Goal: Task Accomplishment & Management: Use online tool/utility

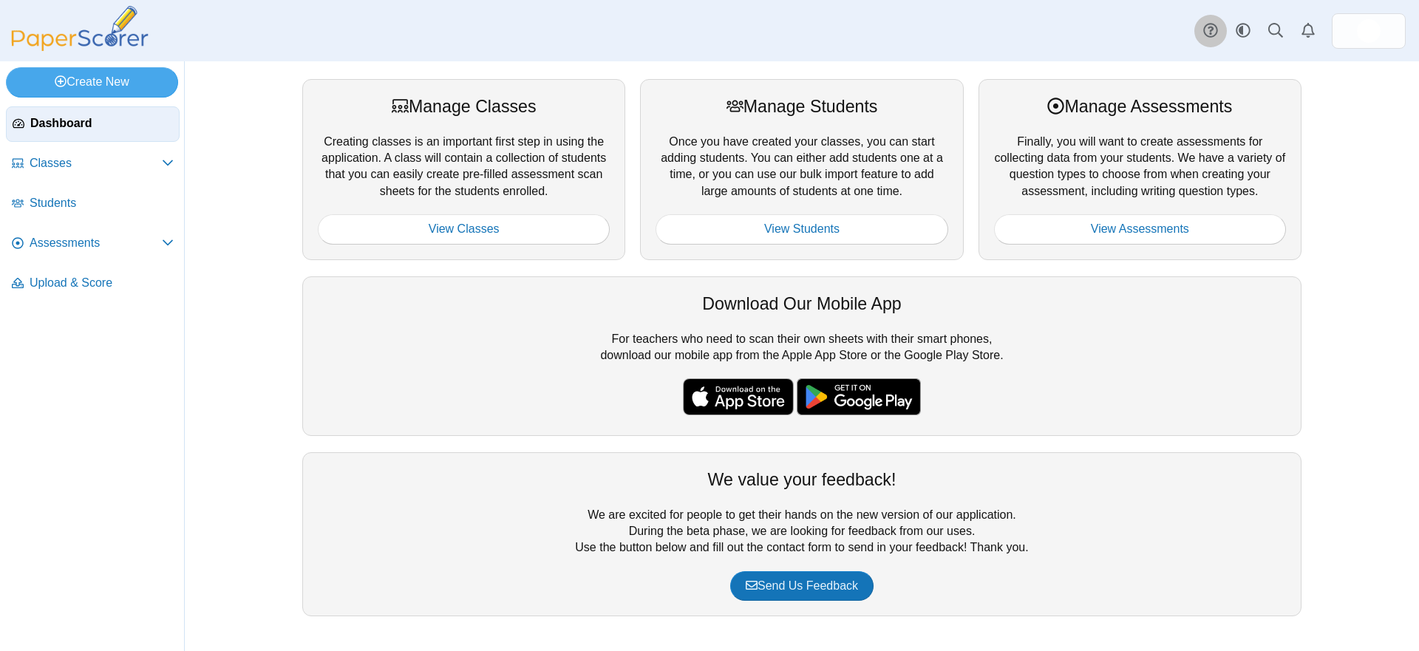
click at [1215, 35] on use at bounding box center [1210, 31] width 14 height 14
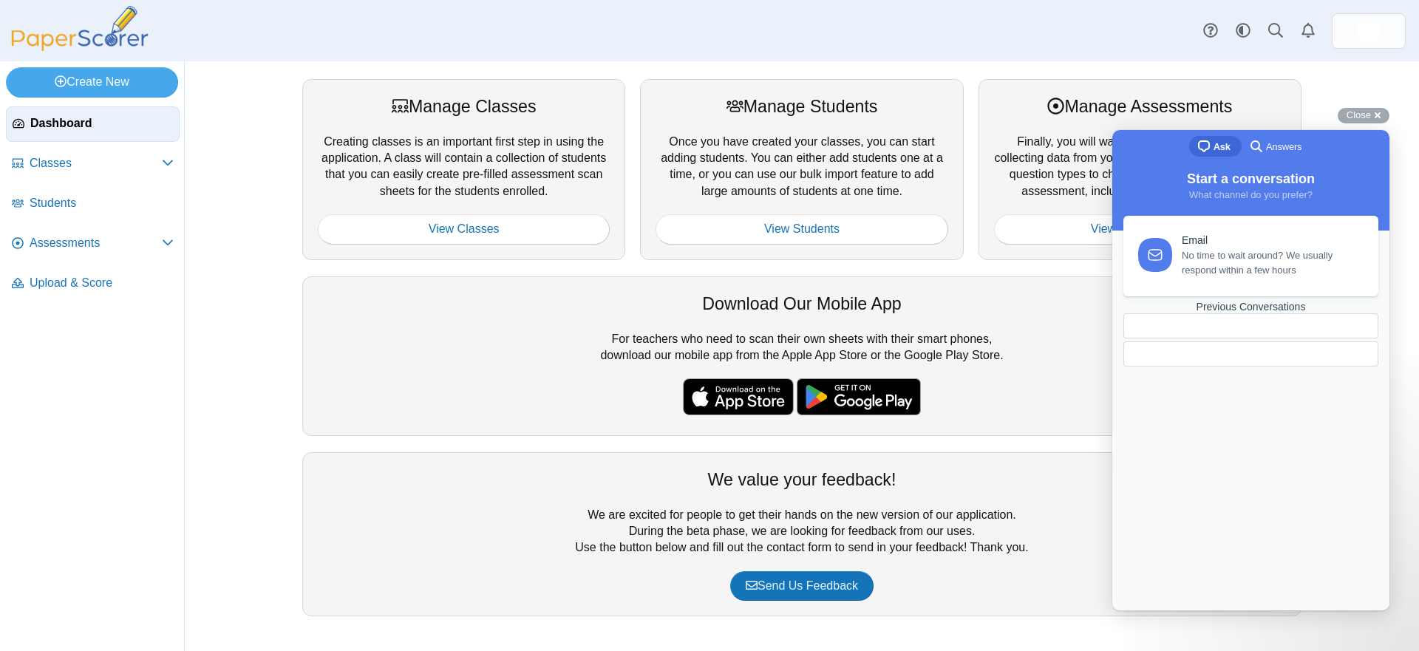
click at [1262, 151] on span "search-medium" at bounding box center [1256, 146] width 18 height 18
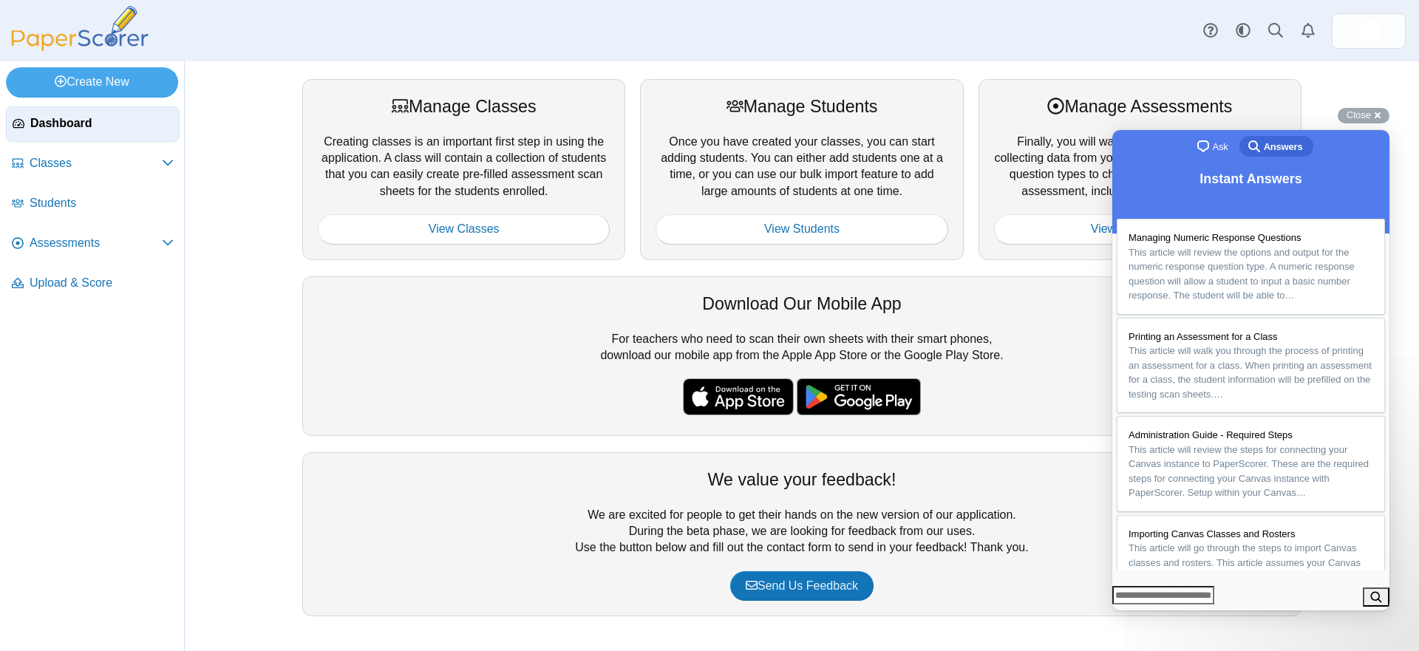
click at [1229, 144] on link "chat-square Ask" at bounding box center [1213, 146] width 51 height 21
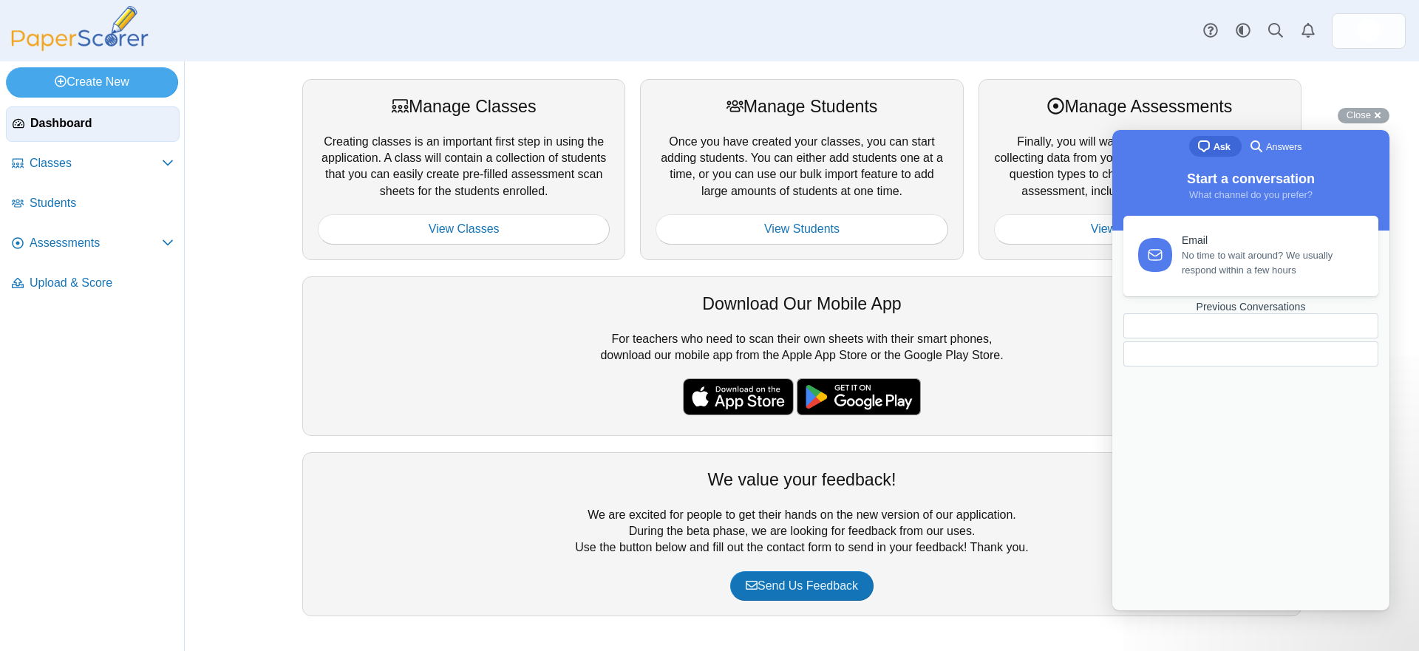
click at [1237, 313] on div "Previous Conversations" at bounding box center [1250, 307] width 255 height 13
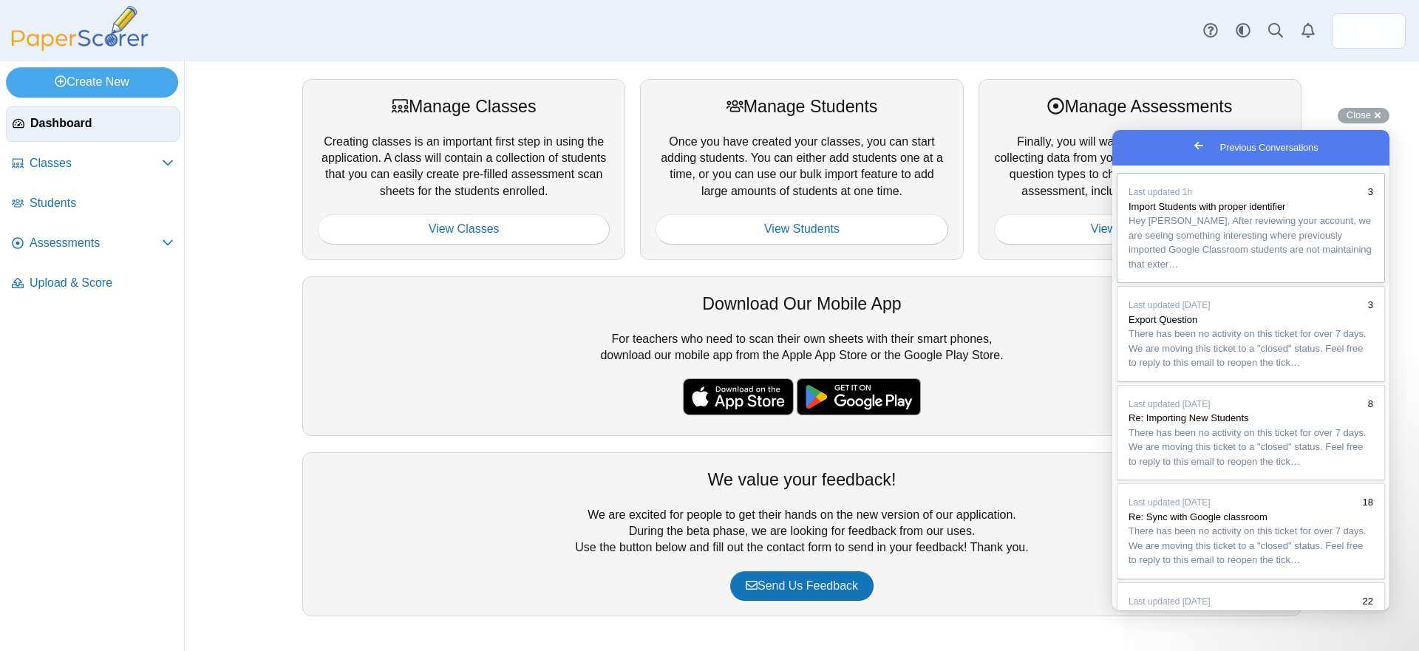
click at [1238, 261] on span "Hey Dena, After reviewing your account, we are seeing something interesting whe…" at bounding box center [1249, 242] width 243 height 55
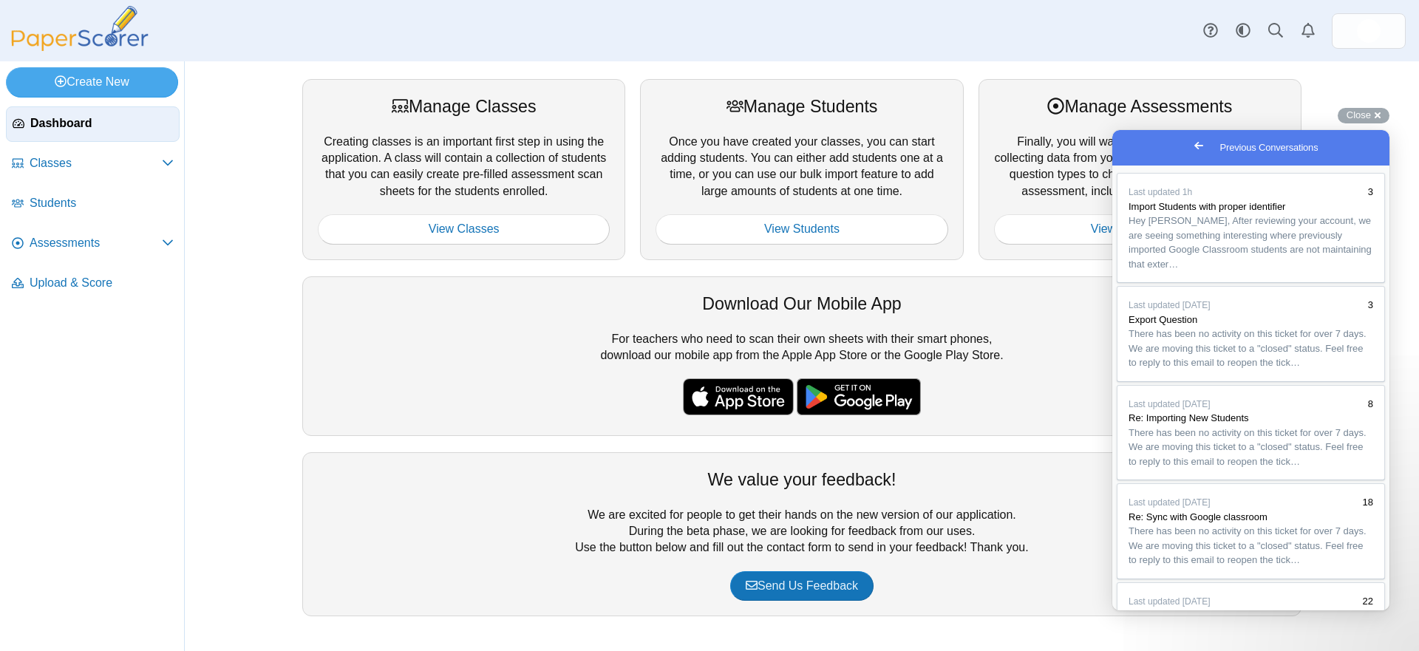
type textarea "**********"
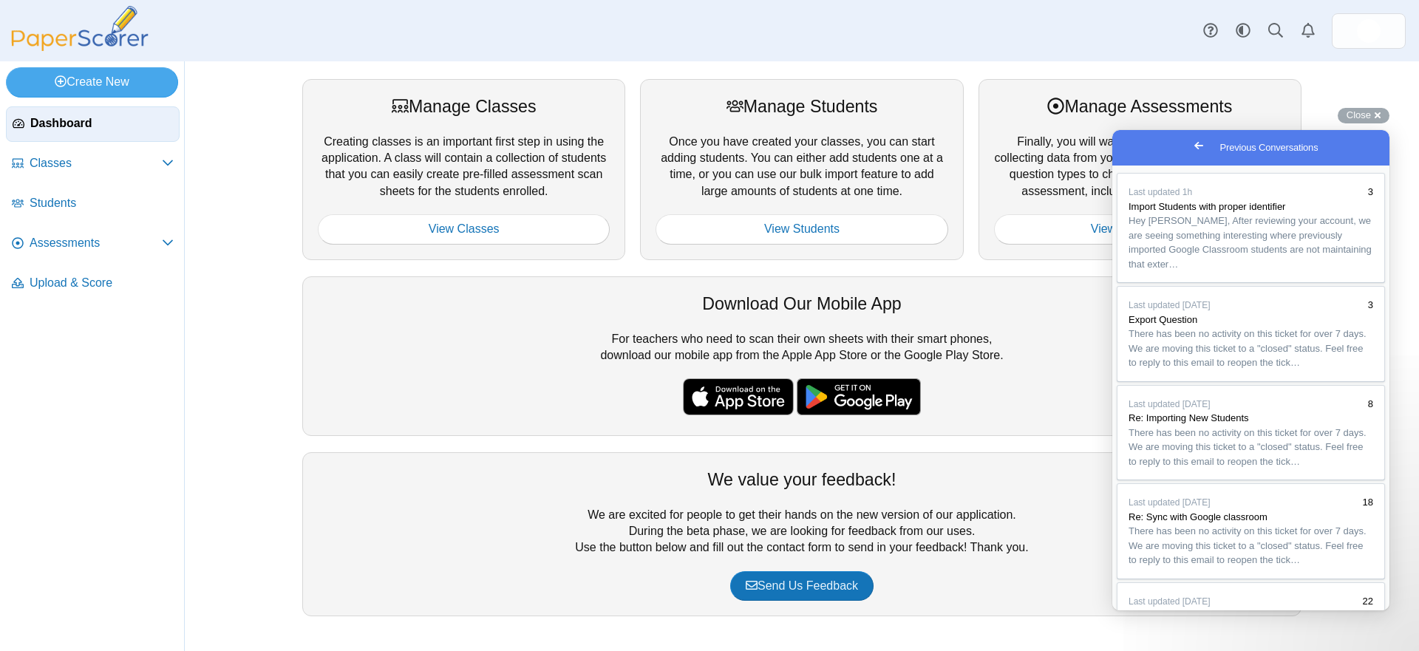
click at [746, 231] on link "View Students" at bounding box center [801, 229] width 292 height 30
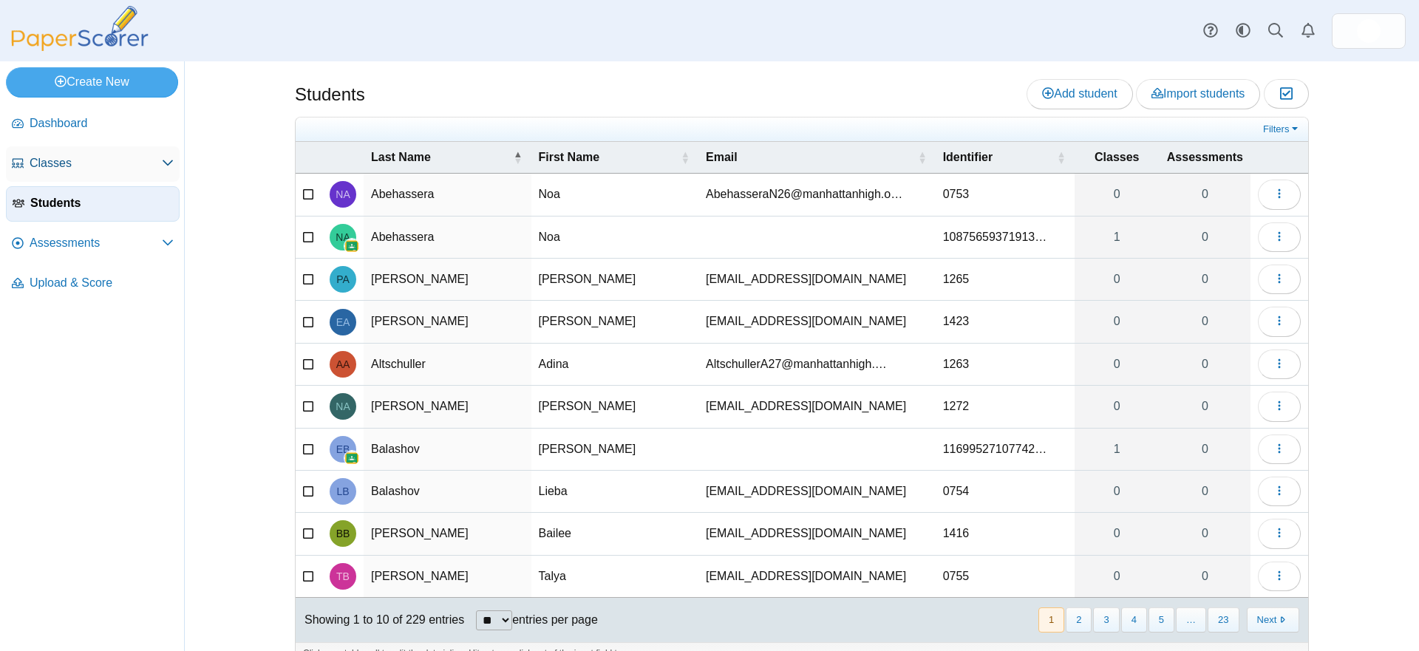
click at [83, 163] on span "Classes" at bounding box center [96, 163] width 132 height 16
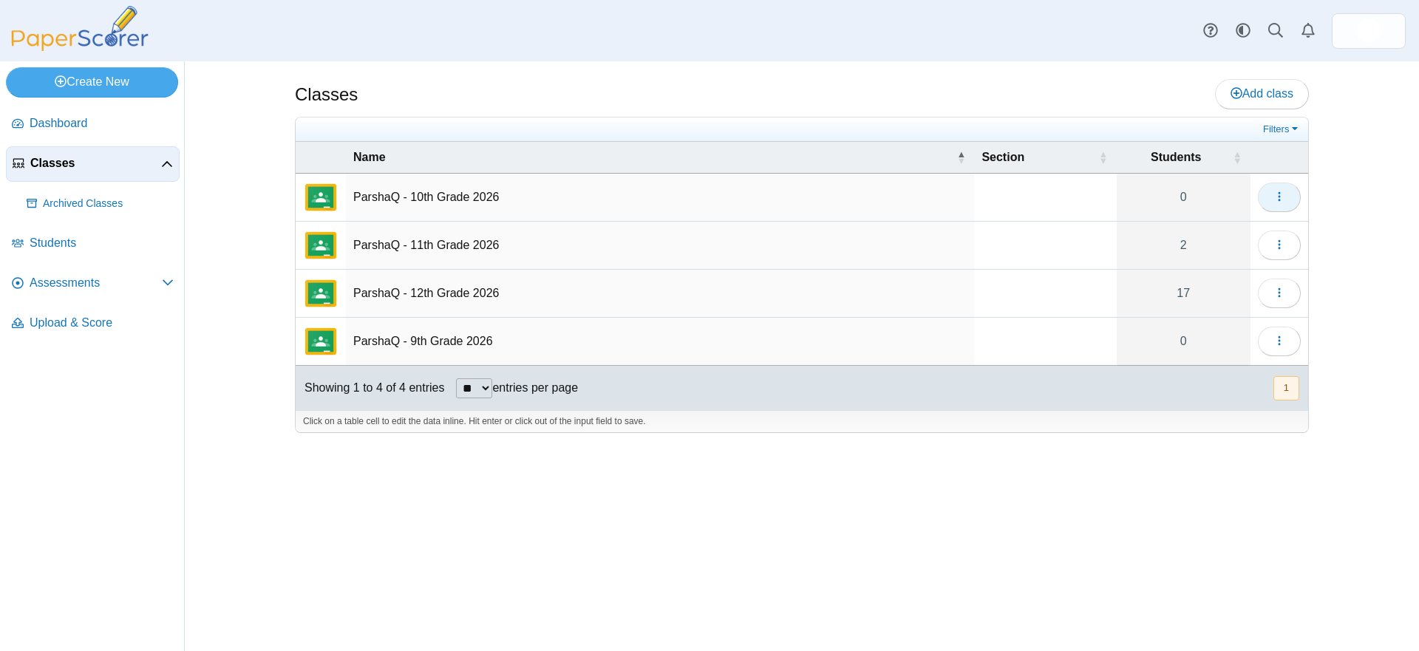
click at [1290, 194] on button "button" at bounding box center [1278, 197] width 43 height 30
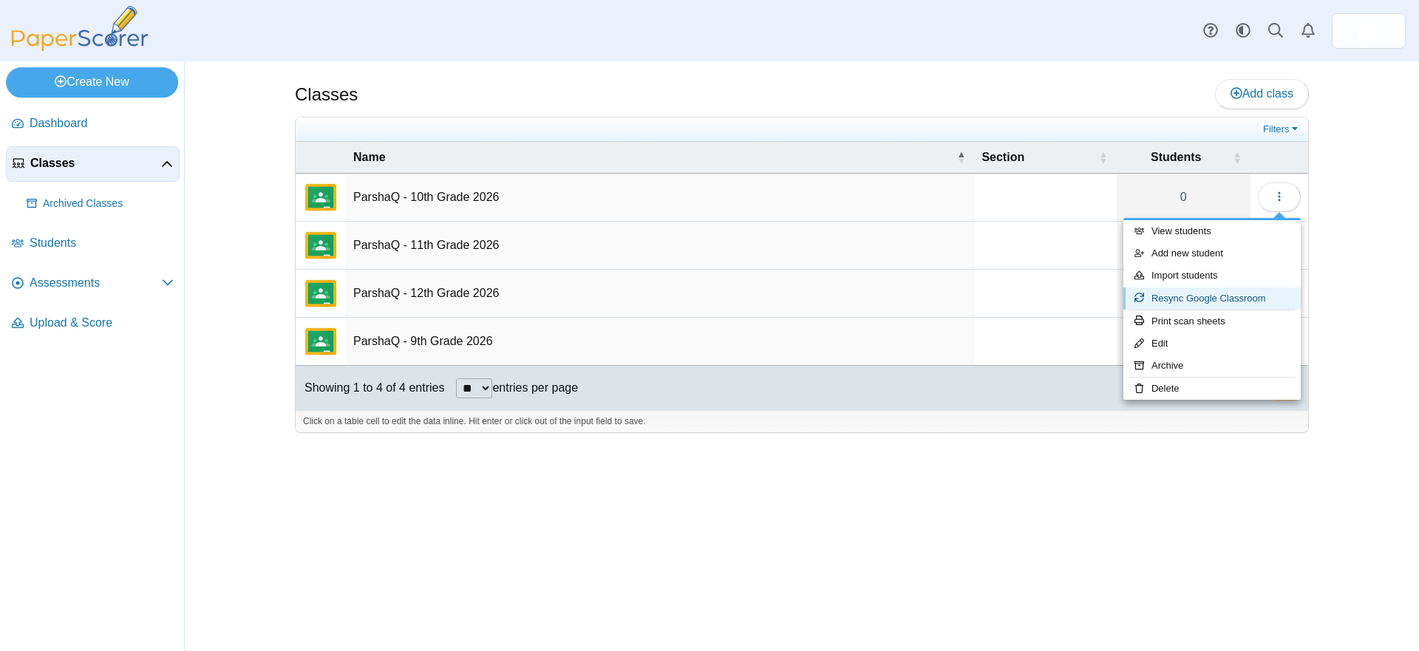
click at [1192, 294] on link "Resync Google Classroom" at bounding box center [1211, 298] width 177 height 22
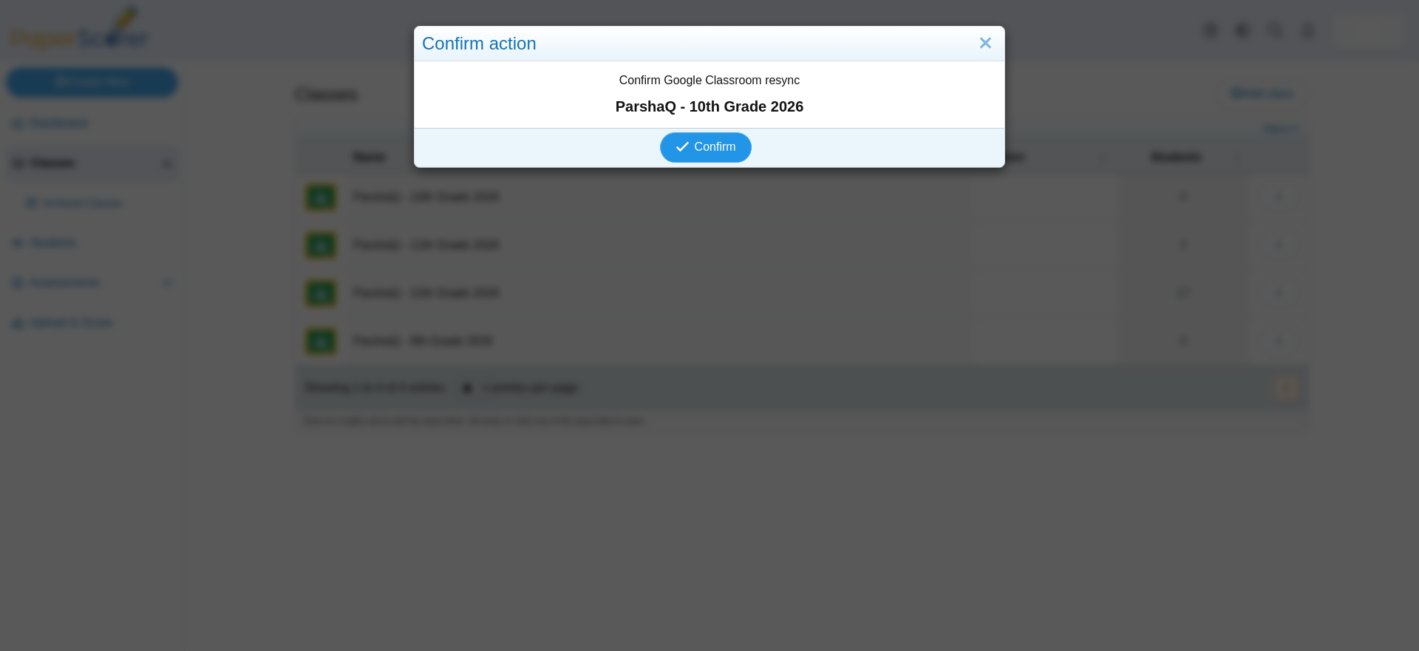
click at [711, 137] on button "Confirm" at bounding box center [705, 147] width 91 height 30
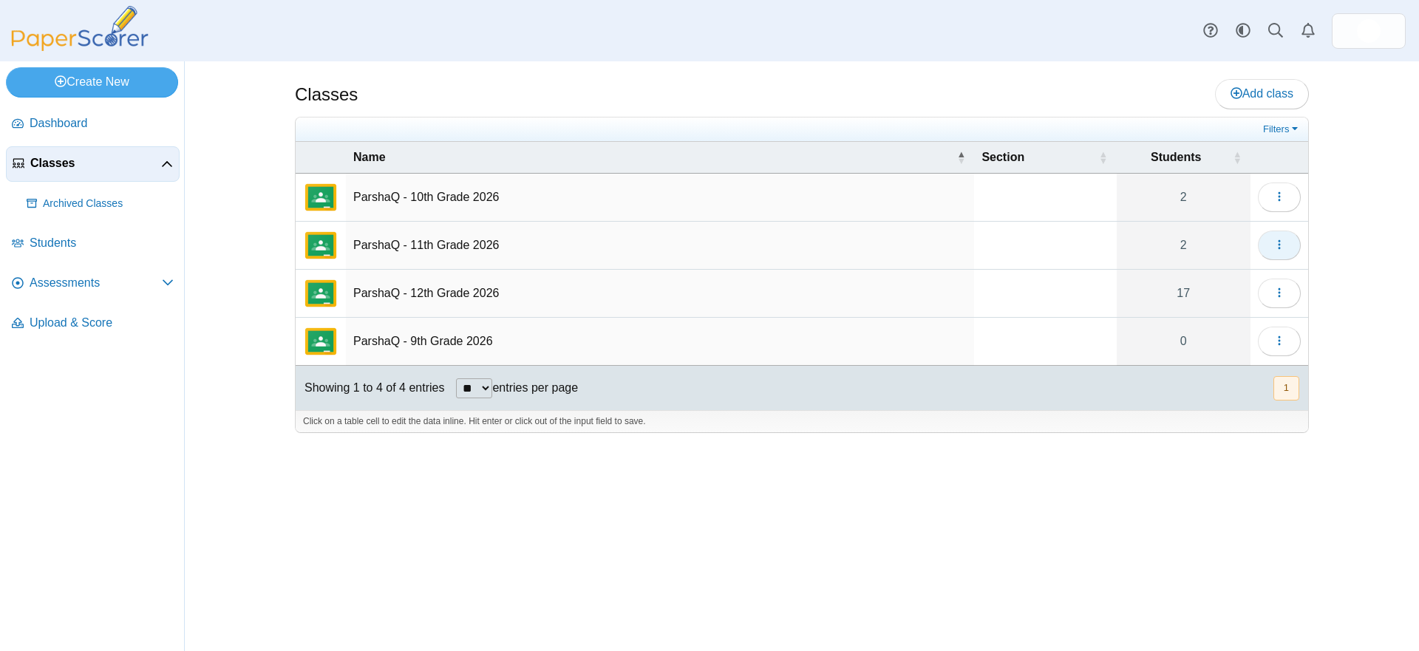
click at [1274, 251] on span "button" at bounding box center [1279, 245] width 12 height 13
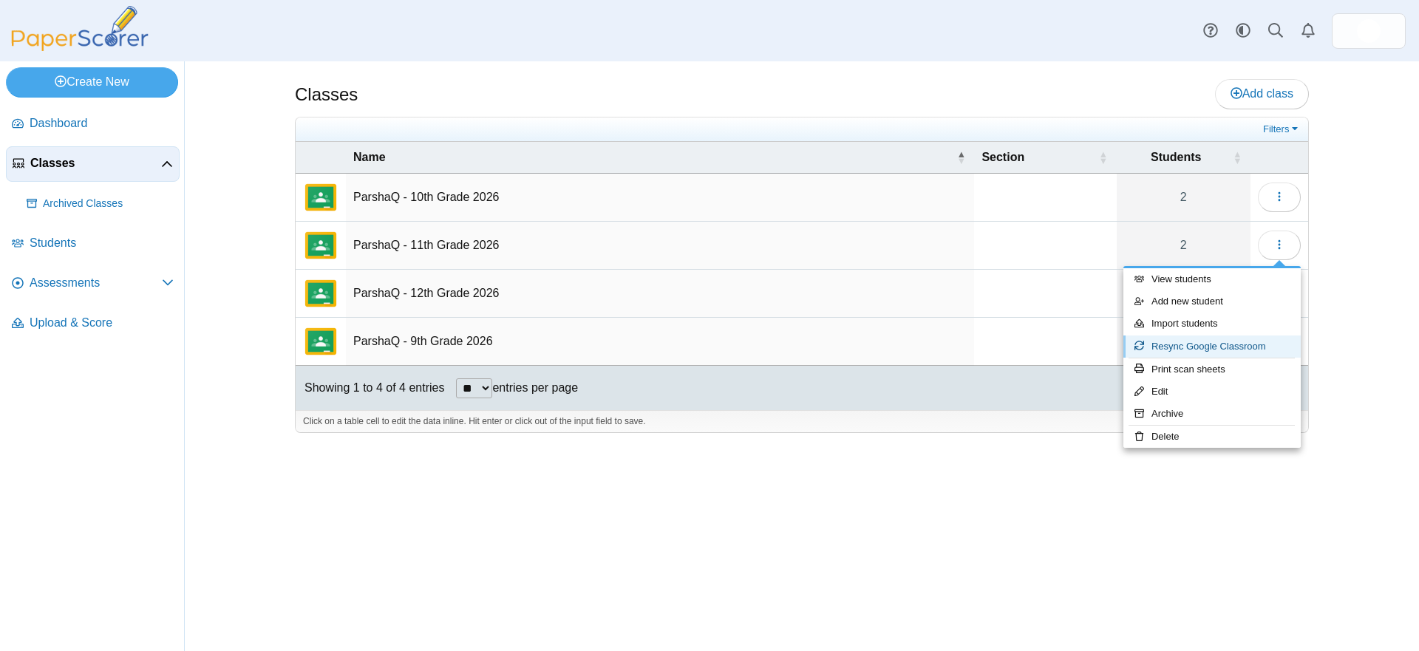
click at [1184, 348] on link "Resync Google Classroom" at bounding box center [1211, 346] width 177 height 22
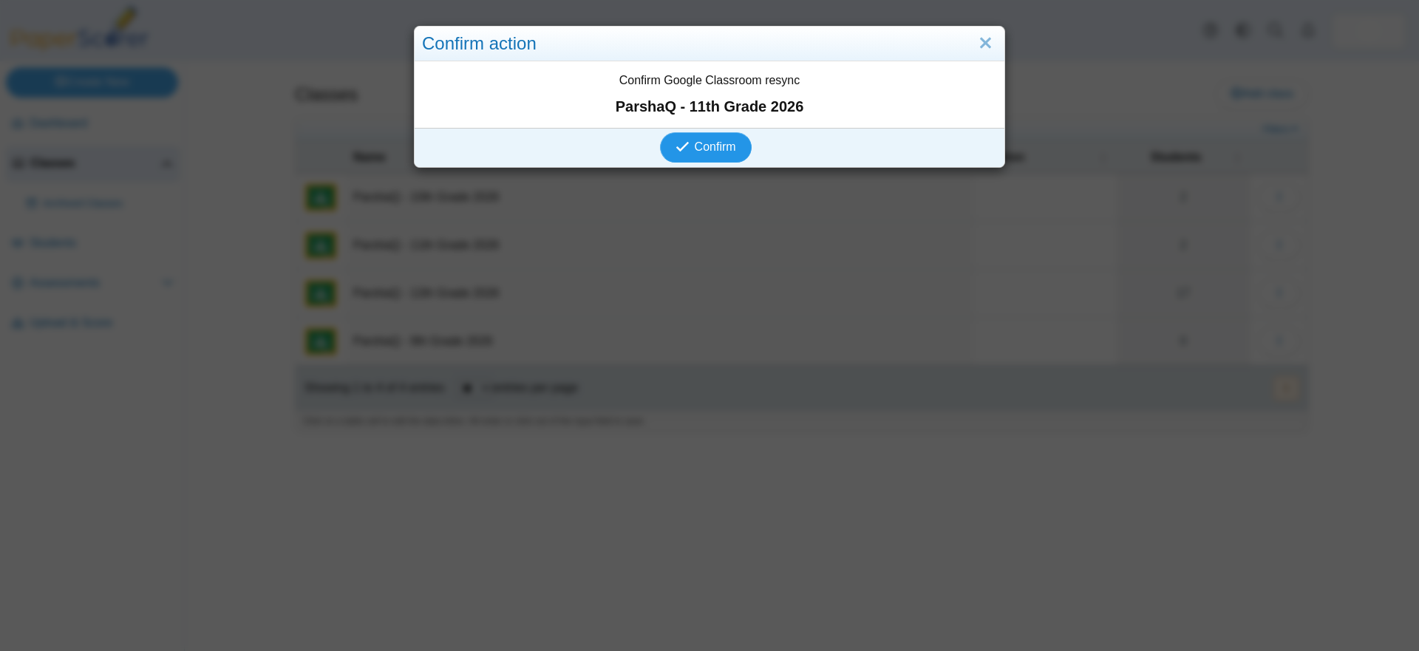
click at [695, 145] on span "Confirm" at bounding box center [715, 146] width 41 height 13
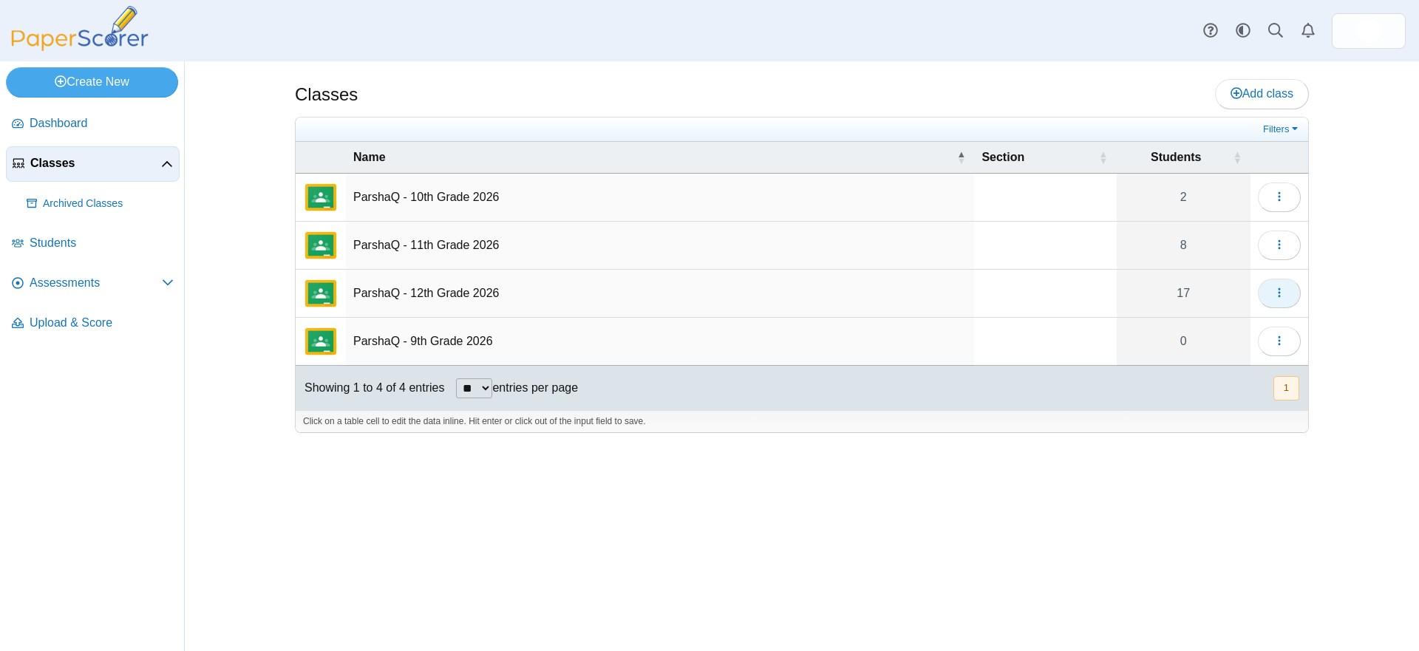
click at [1272, 297] on button "button" at bounding box center [1278, 294] width 43 height 30
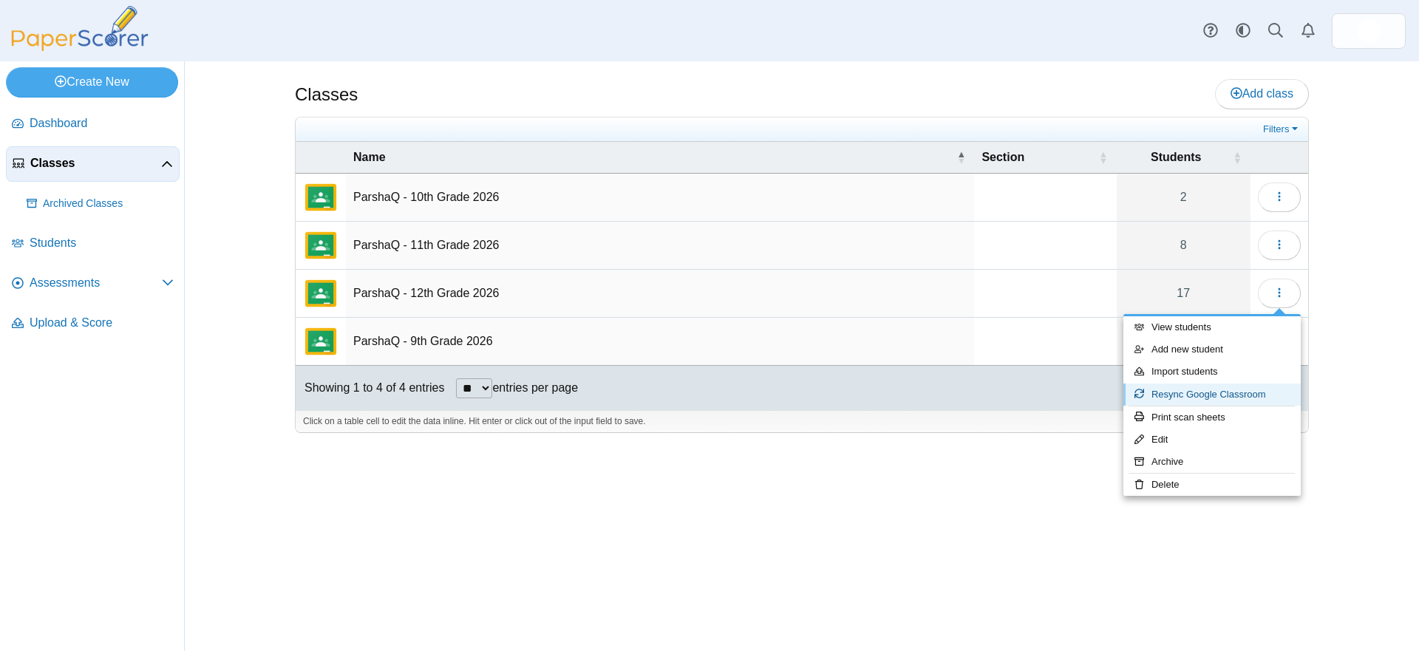
click at [1201, 393] on link "Resync Google Classroom" at bounding box center [1211, 394] width 177 height 22
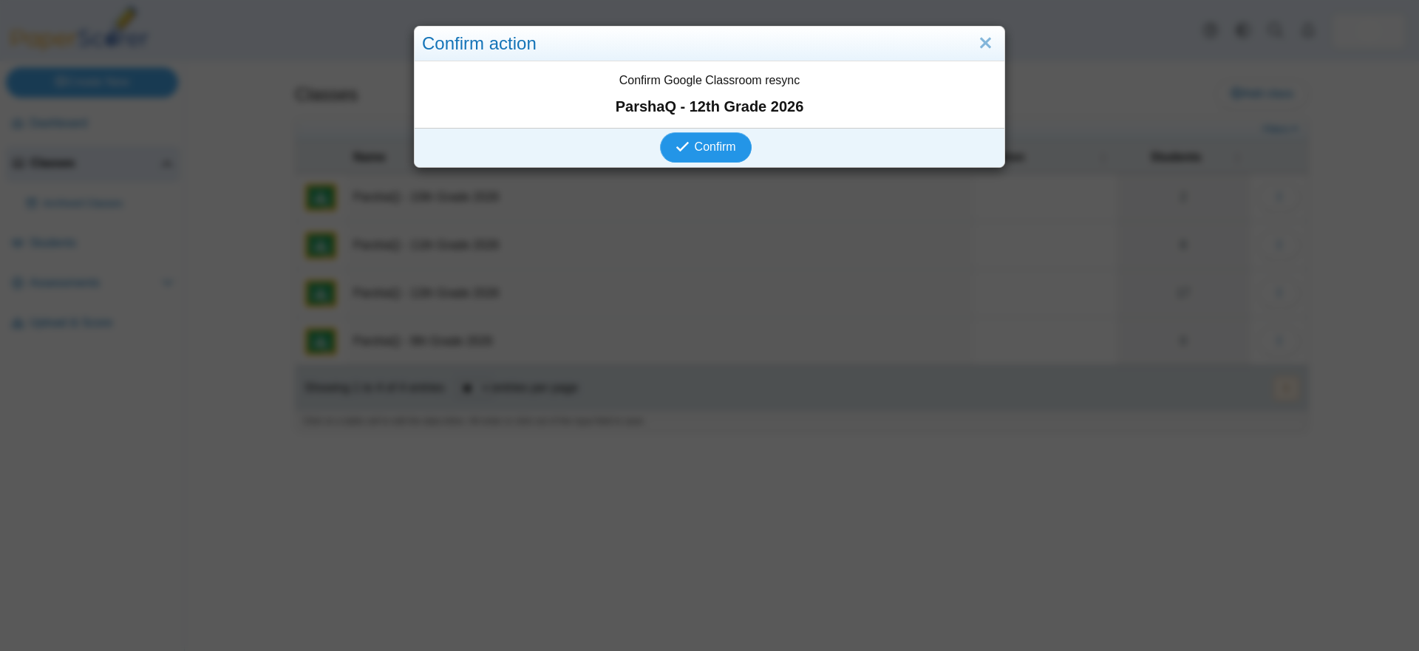
click at [708, 145] on span "Confirm" at bounding box center [715, 146] width 41 height 13
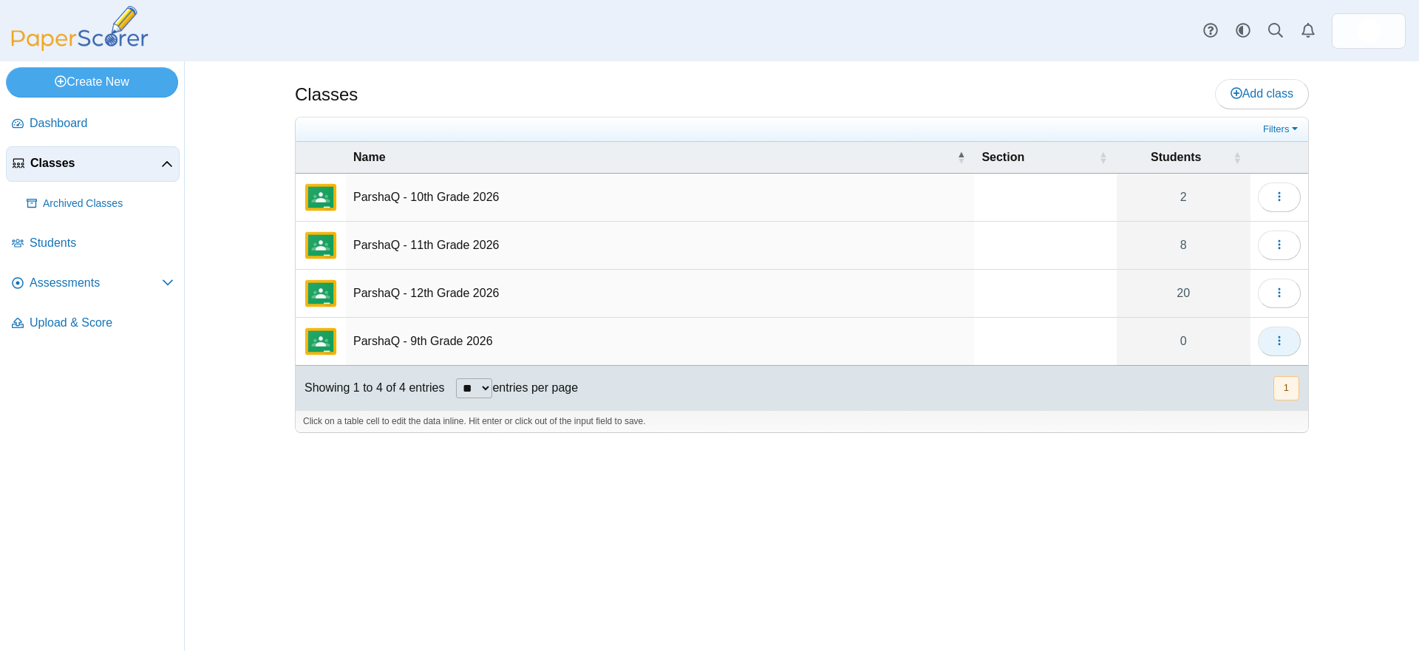
click at [1276, 345] on icon "button" at bounding box center [1279, 341] width 12 height 12
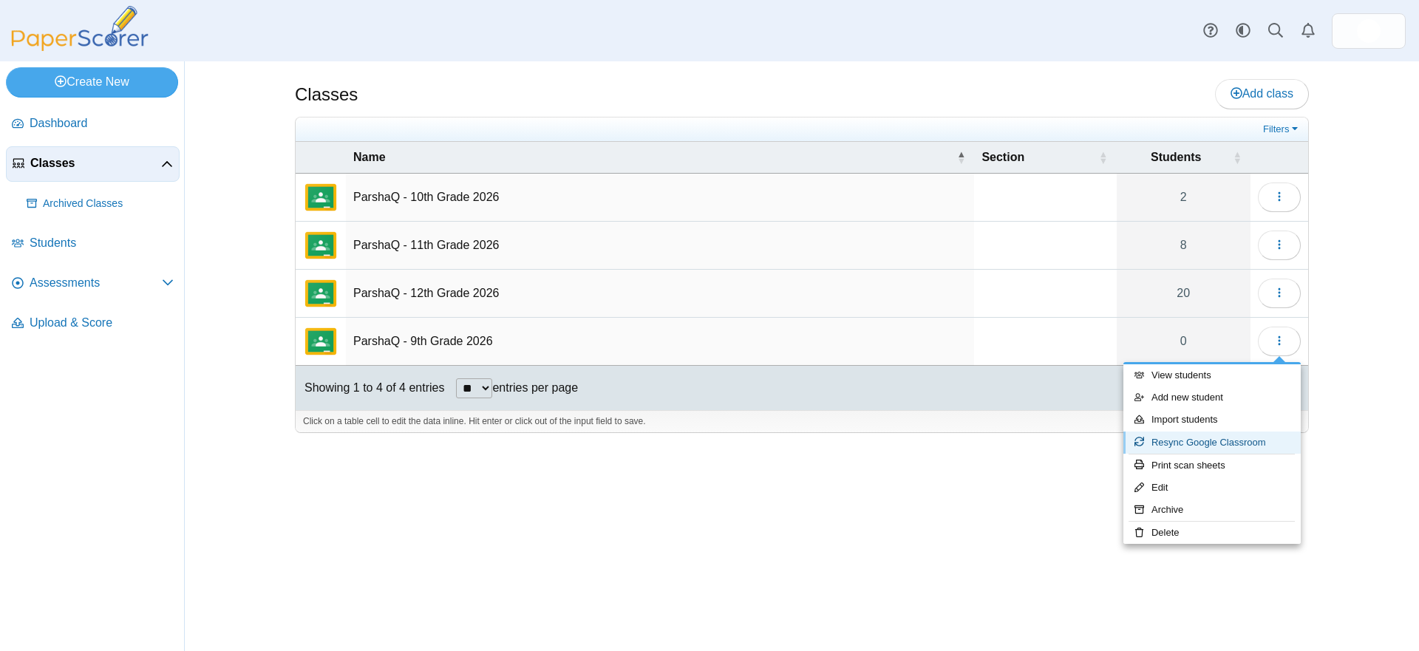
click at [1211, 445] on link "Resync Google Classroom" at bounding box center [1211, 442] width 177 height 22
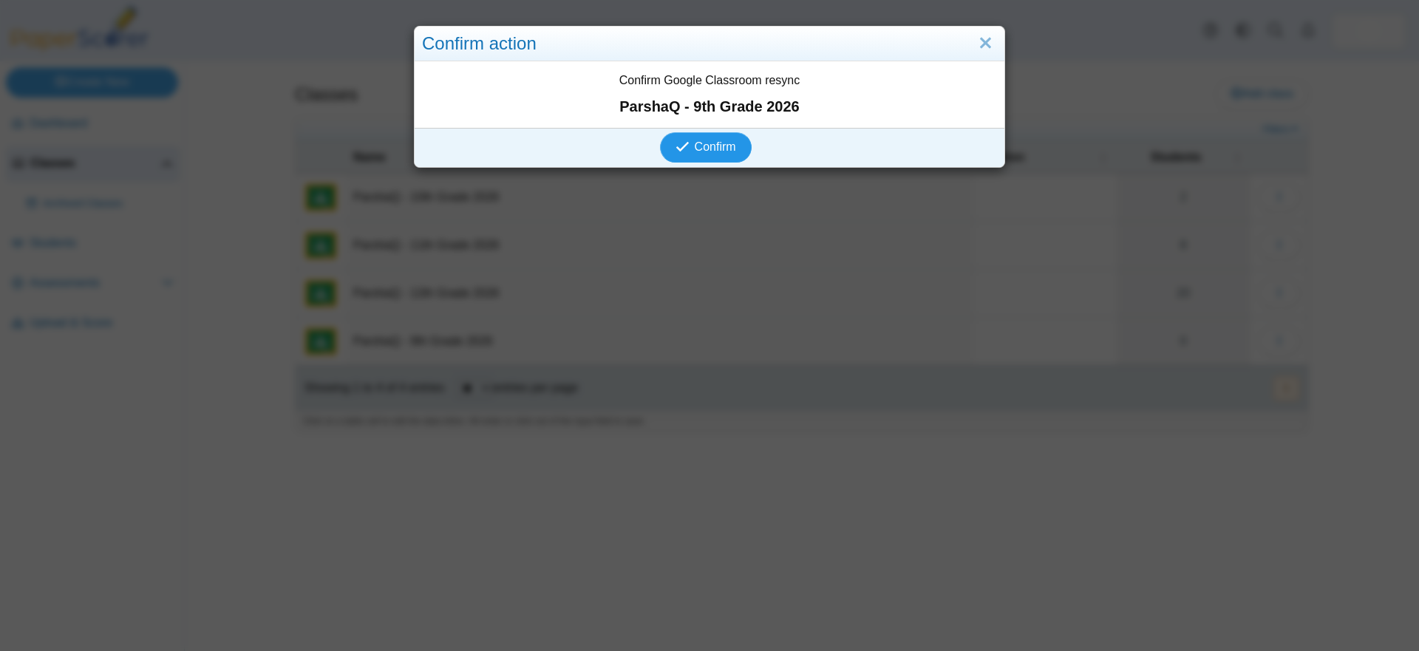
click at [717, 145] on span "Confirm" at bounding box center [715, 146] width 41 height 13
